Goal: Transaction & Acquisition: Download file/media

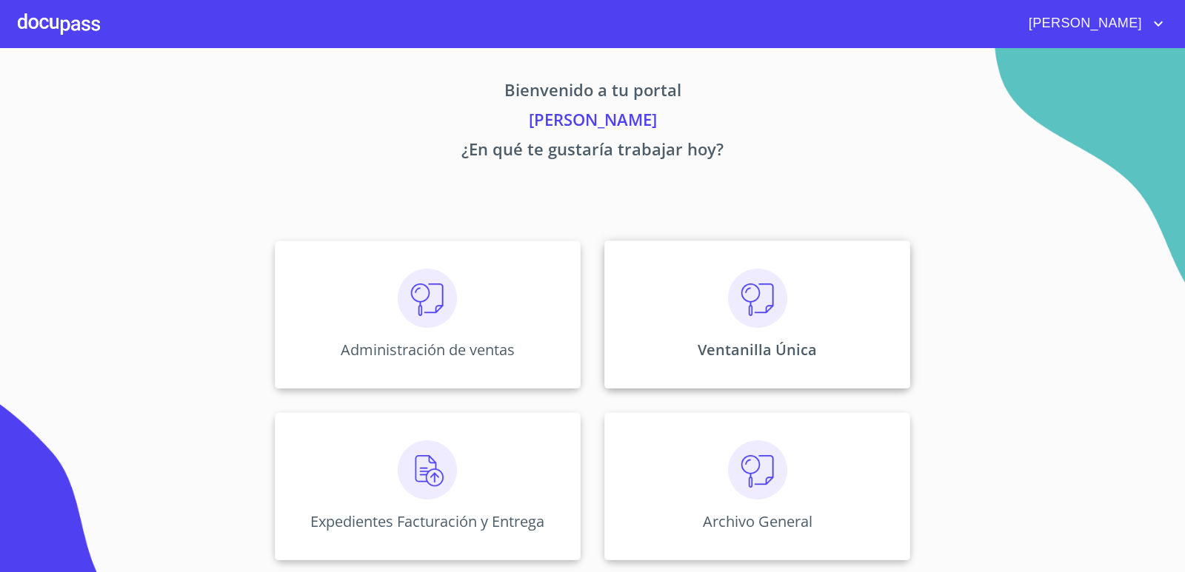
click at [741, 281] on img at bounding box center [757, 298] width 59 height 59
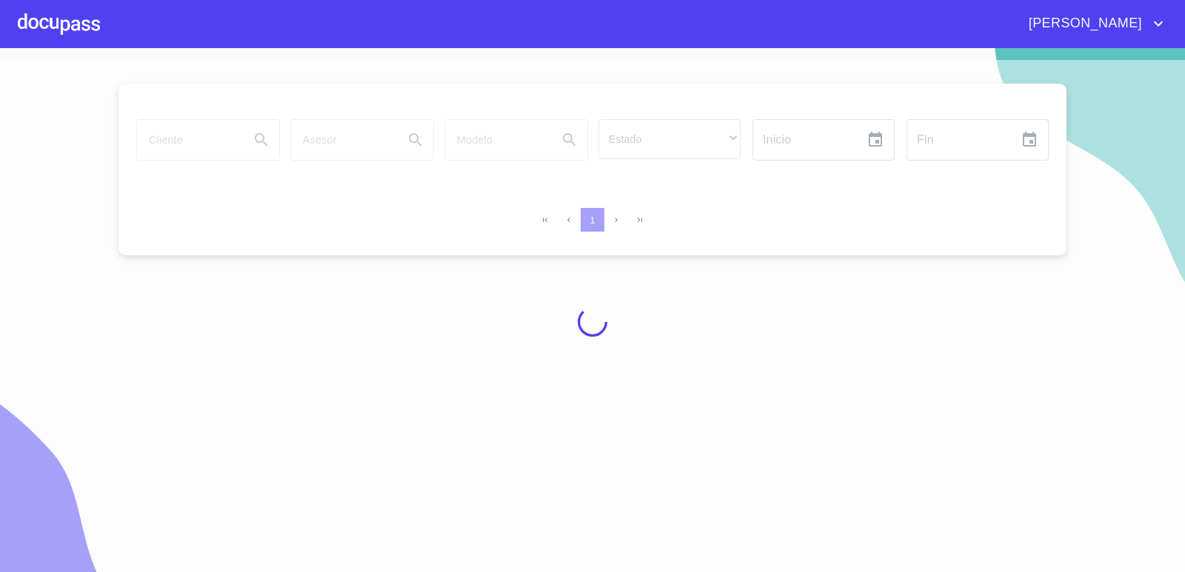
click at [170, 140] on div at bounding box center [592, 322] width 1185 height 524
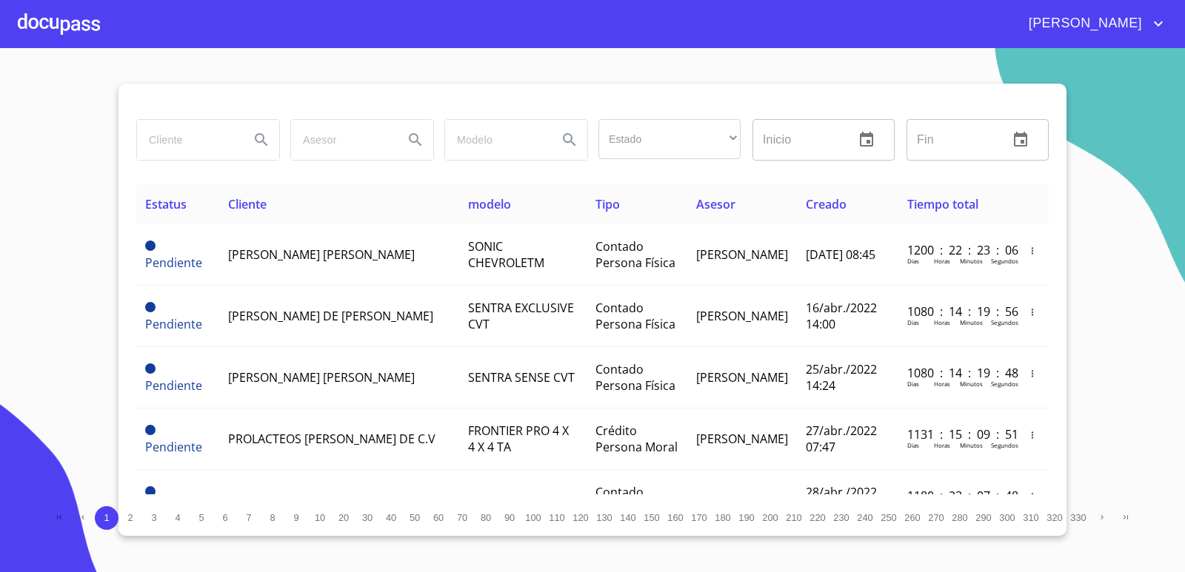
click at [173, 138] on input "search" at bounding box center [187, 140] width 101 height 40
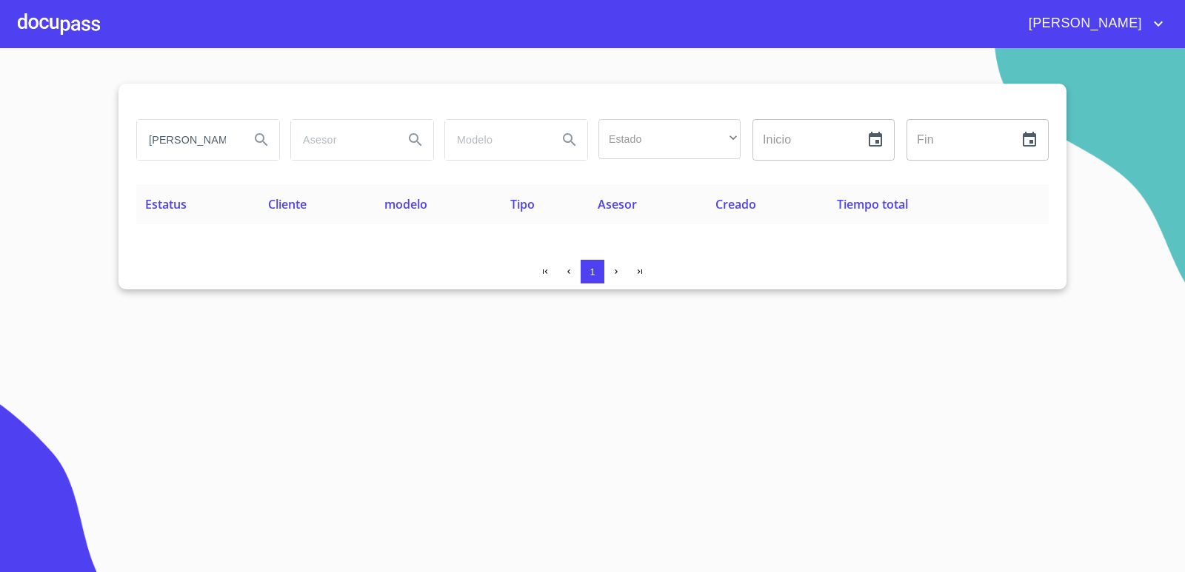
type input "[PERSON_NAME]"
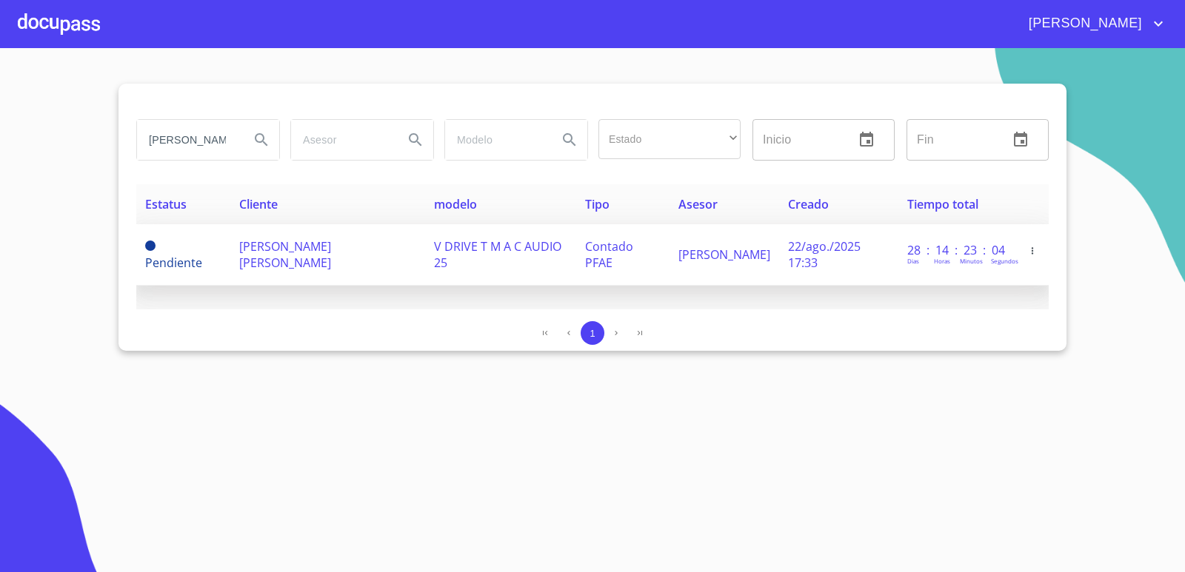
click at [544, 267] on td "V DRIVE T M A C AUDIO 25" at bounding box center [500, 254] width 151 height 61
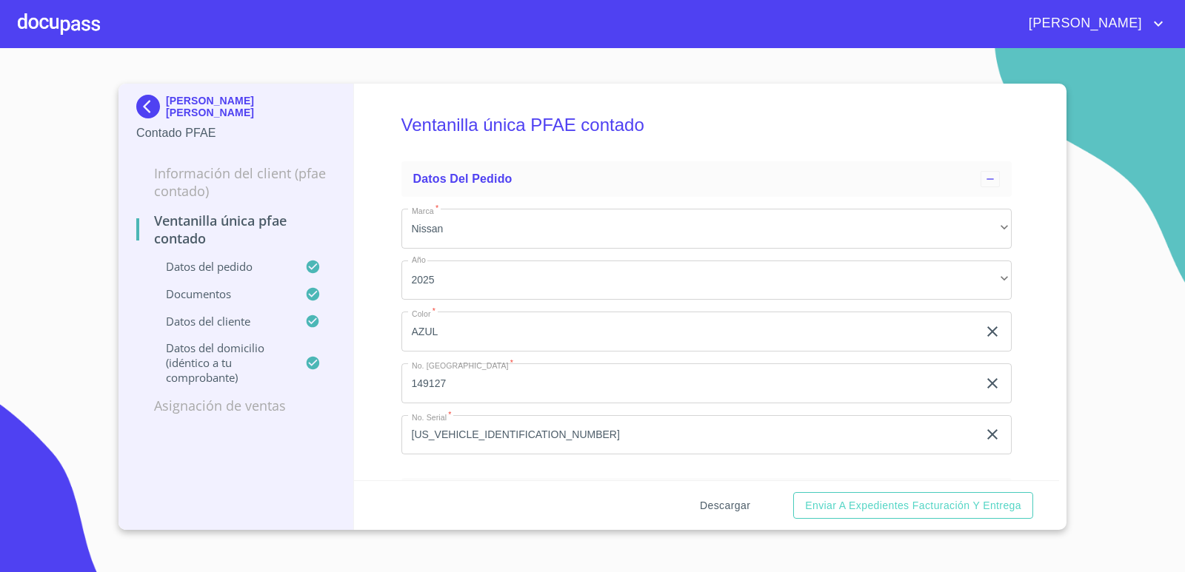
click at [732, 505] on span "Descargar" at bounding box center [725, 506] width 50 height 19
